Goal: Task Accomplishment & Management: Manage account settings

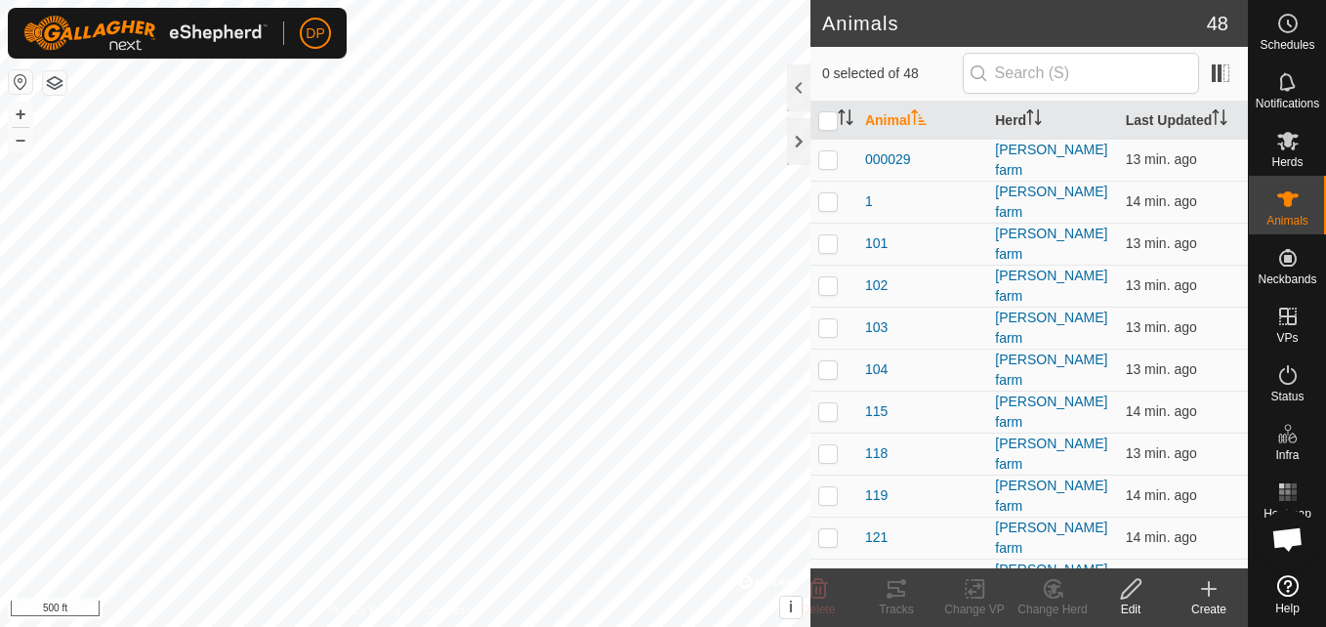
scroll to position [2614, 0]
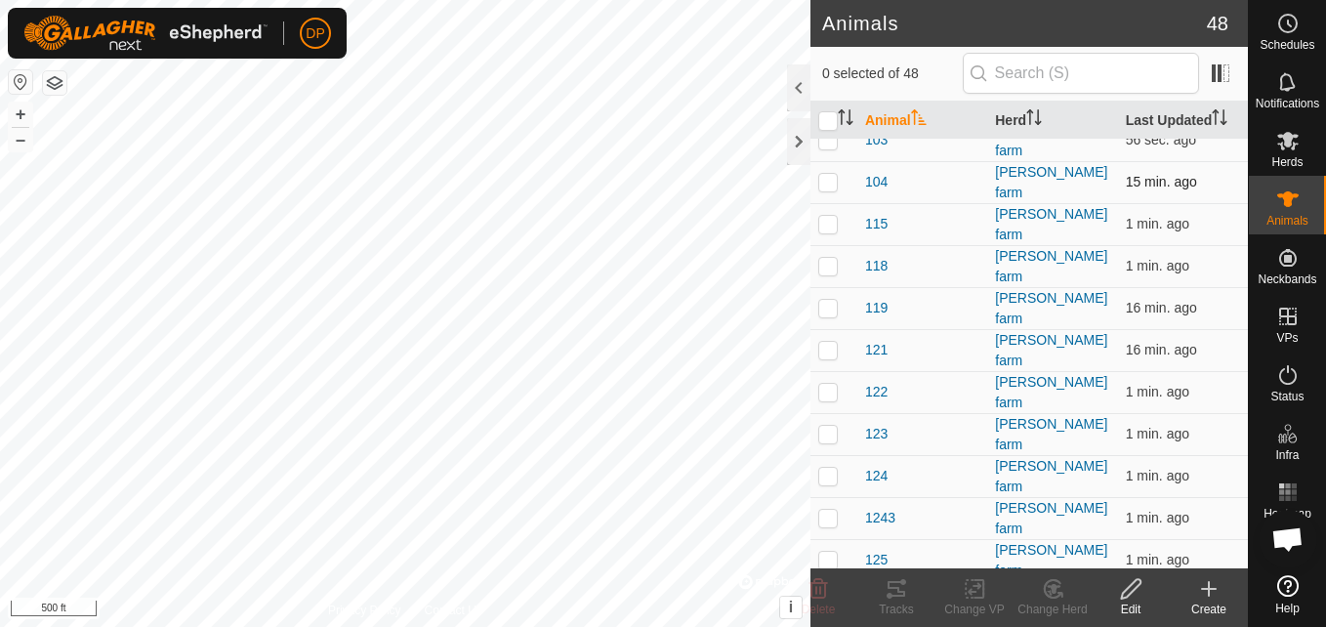
scroll to position [195, 0]
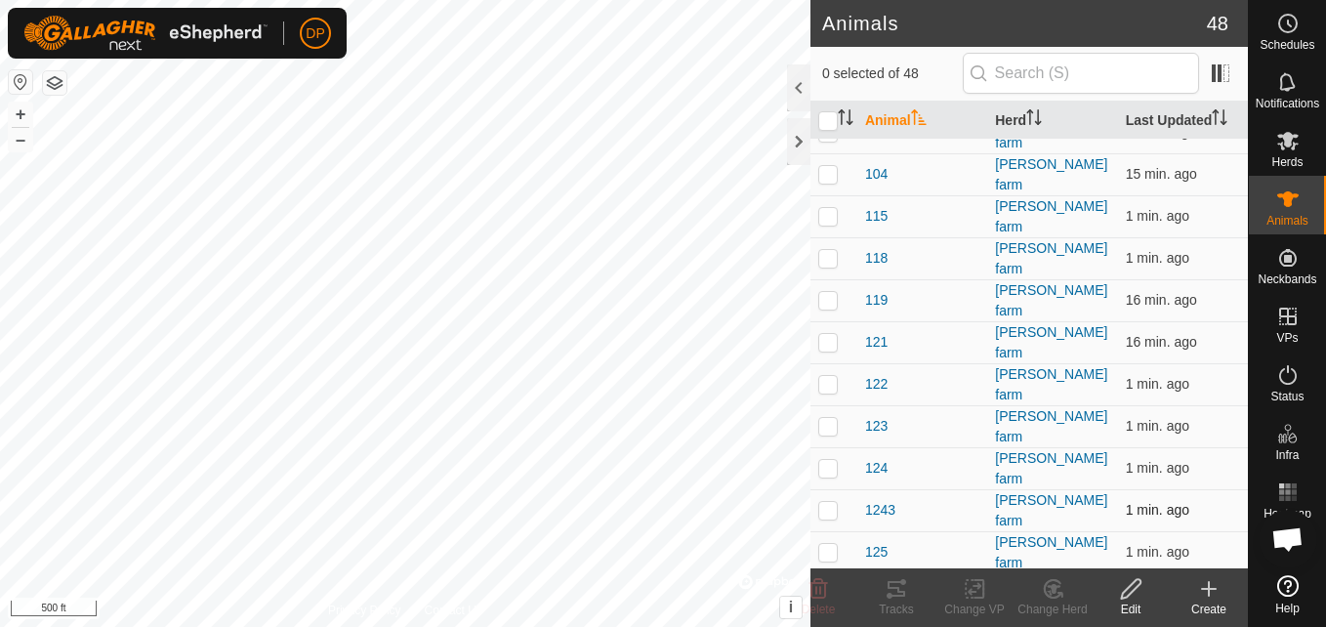
click at [824, 502] on p-checkbox at bounding box center [828, 510] width 20 height 16
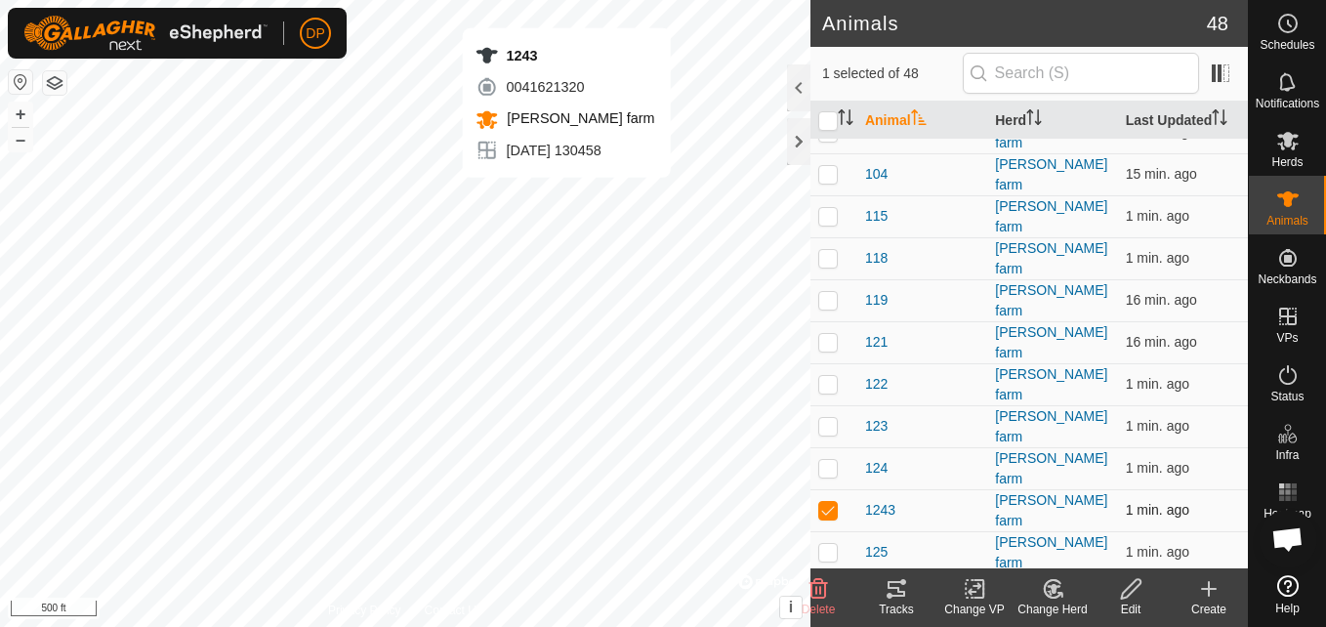
checkbox input "false"
